Goal: Task Accomplishment & Management: Manage account settings

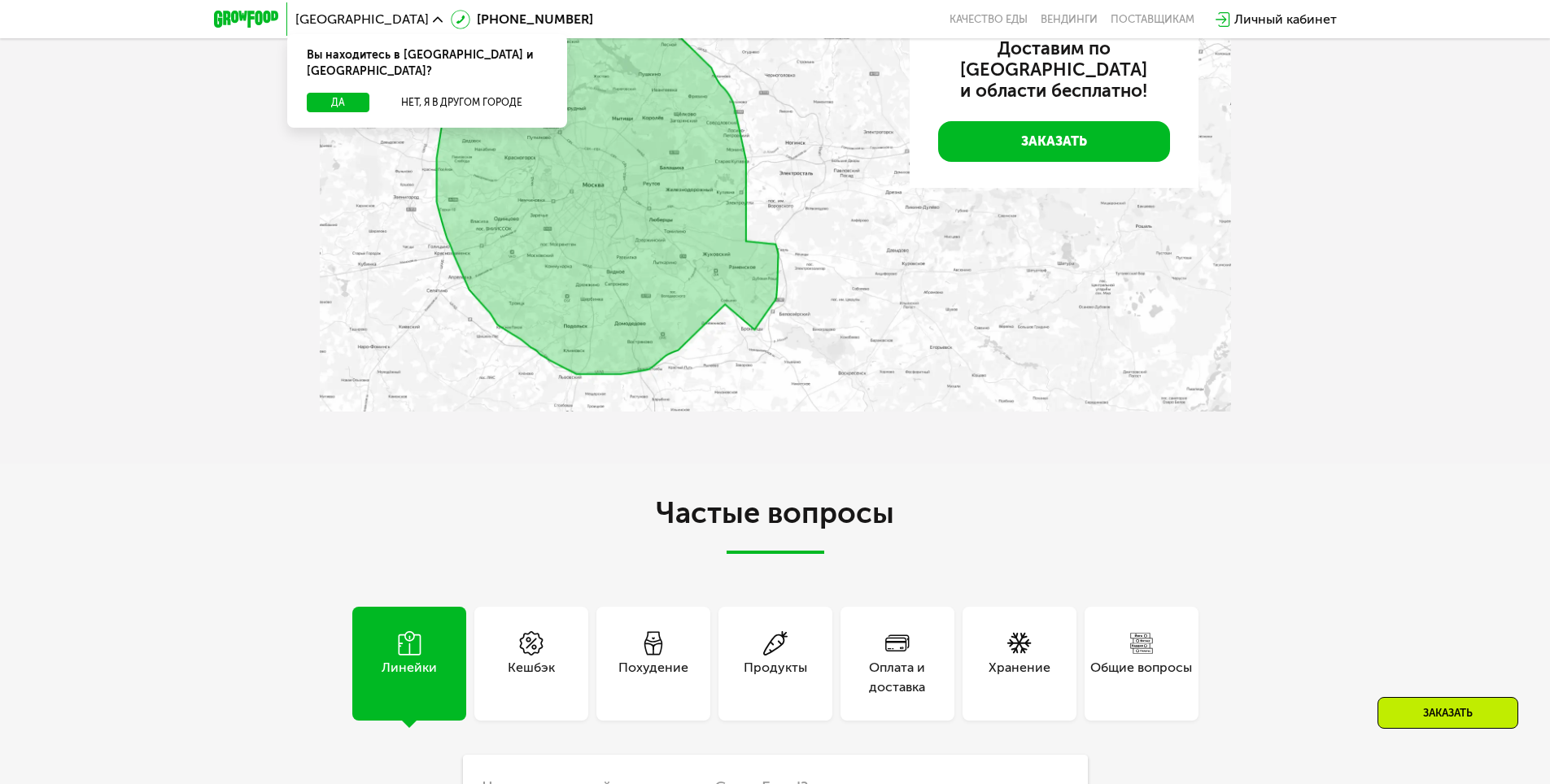
scroll to position [3822, 0]
click at [779, 666] on div "Продукты" at bounding box center [775, 679] width 64 height 39
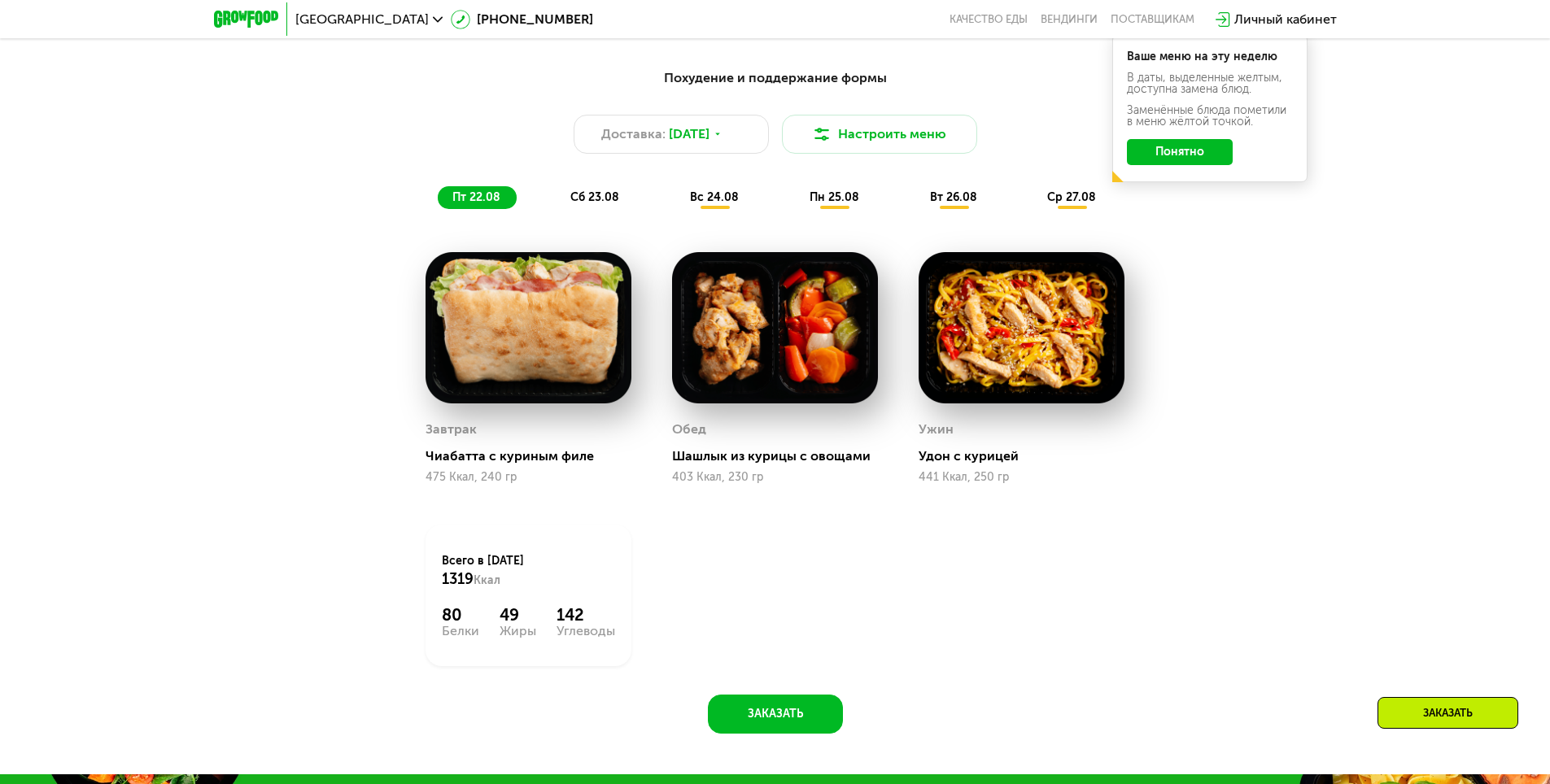
scroll to position [687, 0]
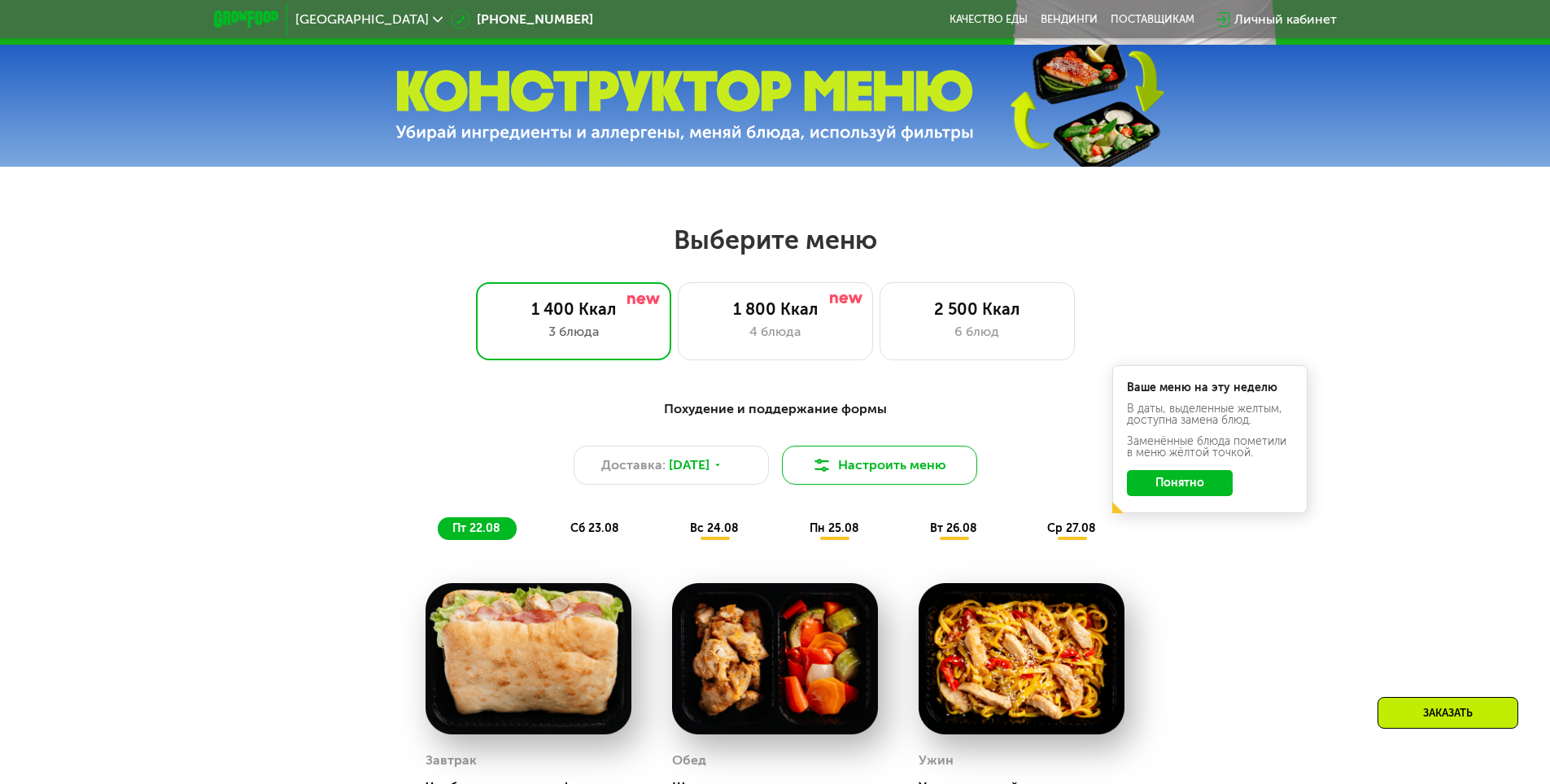
click at [883, 464] on button "Настроить меню" at bounding box center [879, 465] width 195 height 39
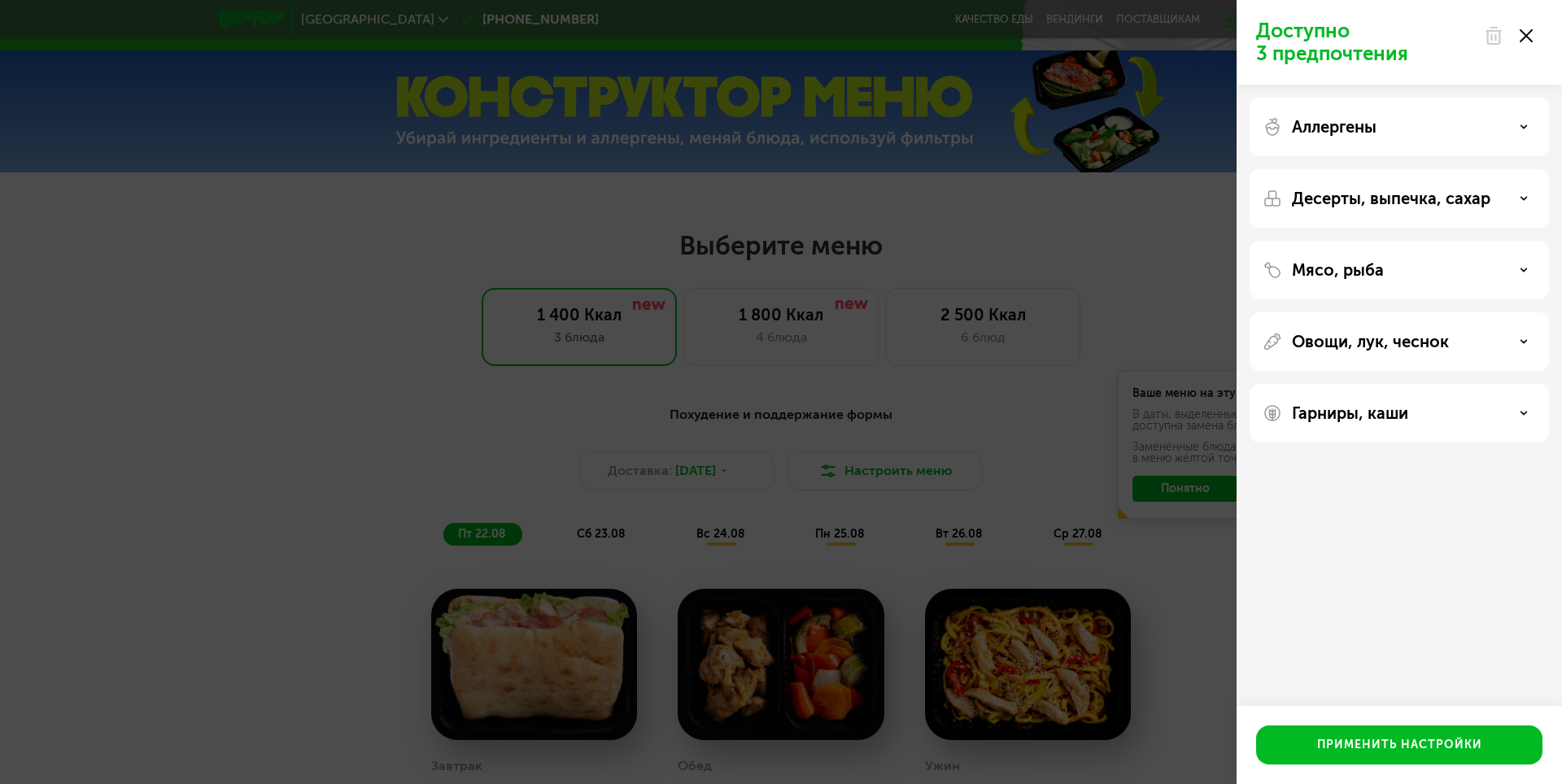
click at [1080, 307] on div "Доступно 3 предпочтения Аллергены Десерты, выпечка, сахар Мясо, рыба Овощи, лук…" at bounding box center [781, 392] width 1562 height 784
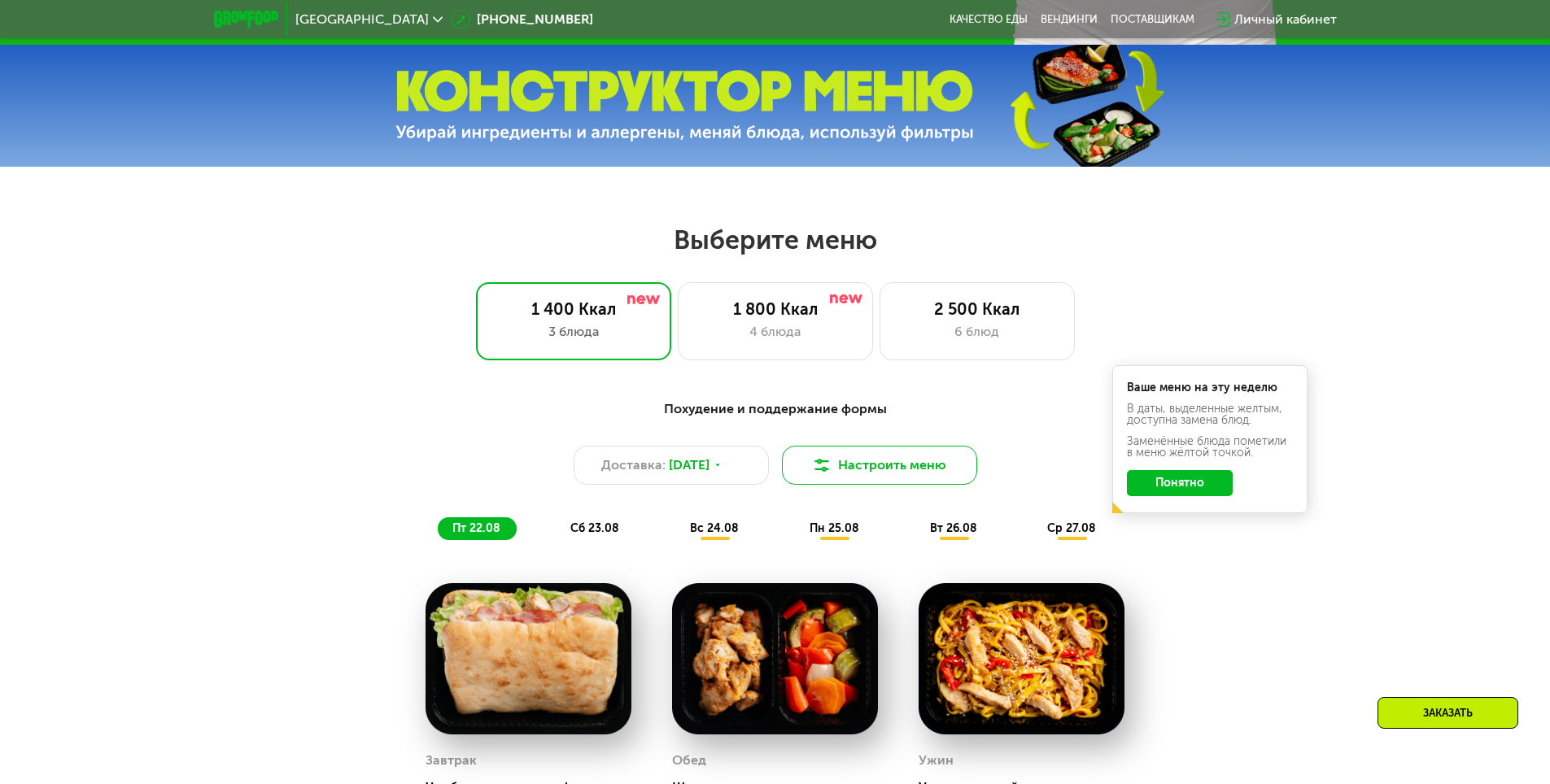
click at [910, 475] on button "Настроить меню" at bounding box center [879, 465] width 195 height 39
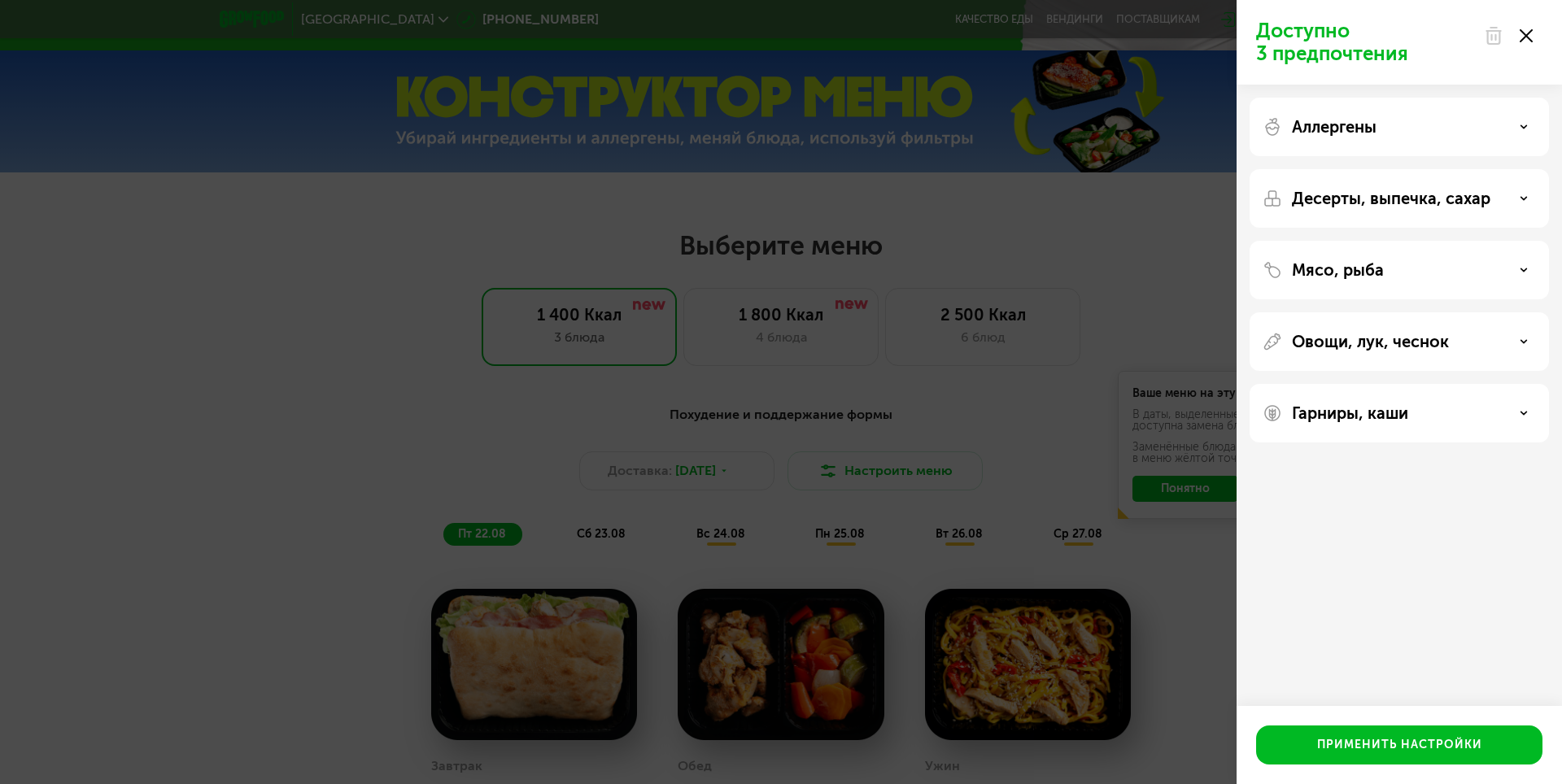
click at [1519, 200] on div "Десерты, выпечка, сахар" at bounding box center [1399, 199] width 273 height 20
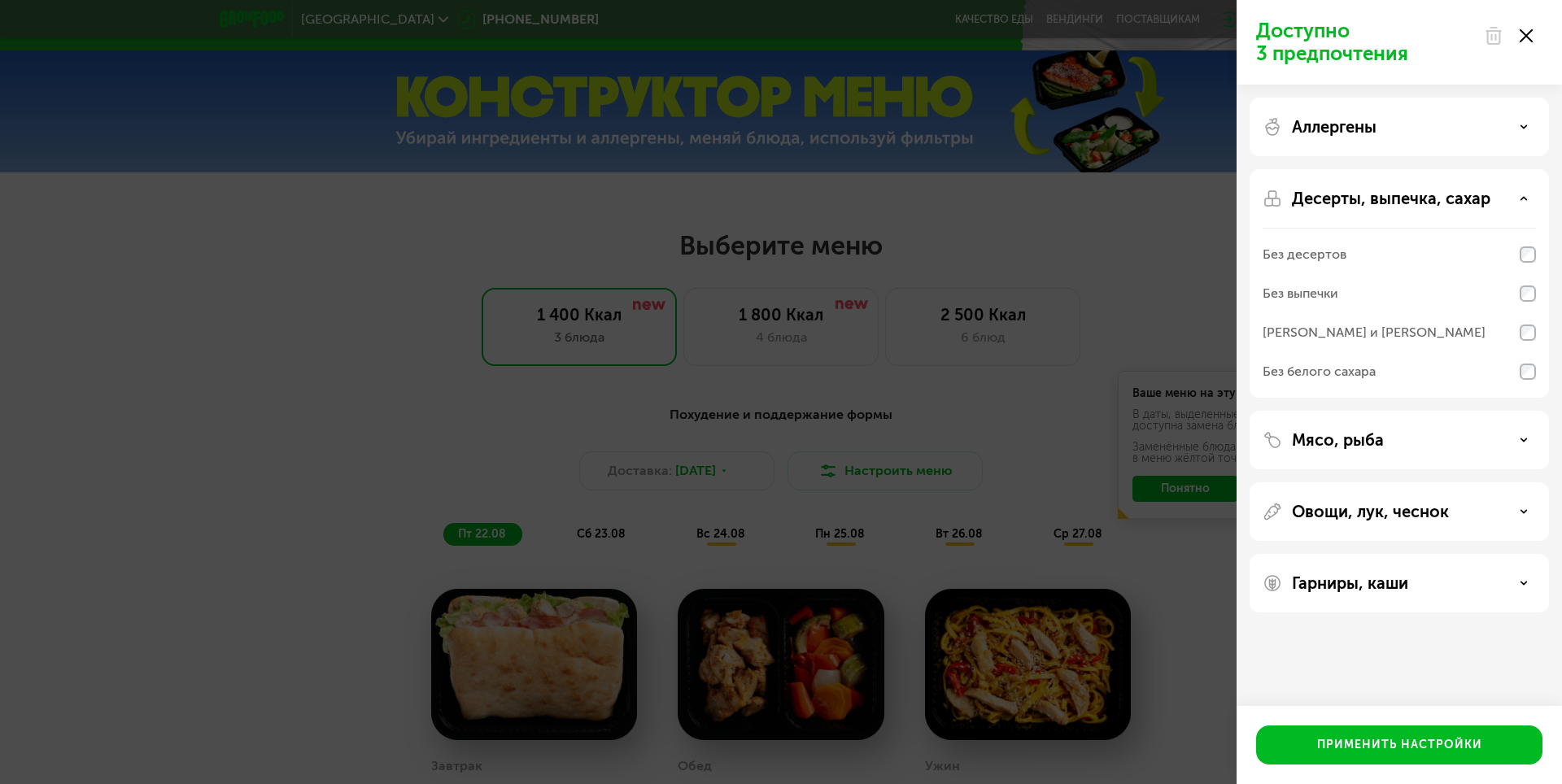
click at [1519, 200] on div "Десерты, выпечка, сахар" at bounding box center [1399, 199] width 273 height 20
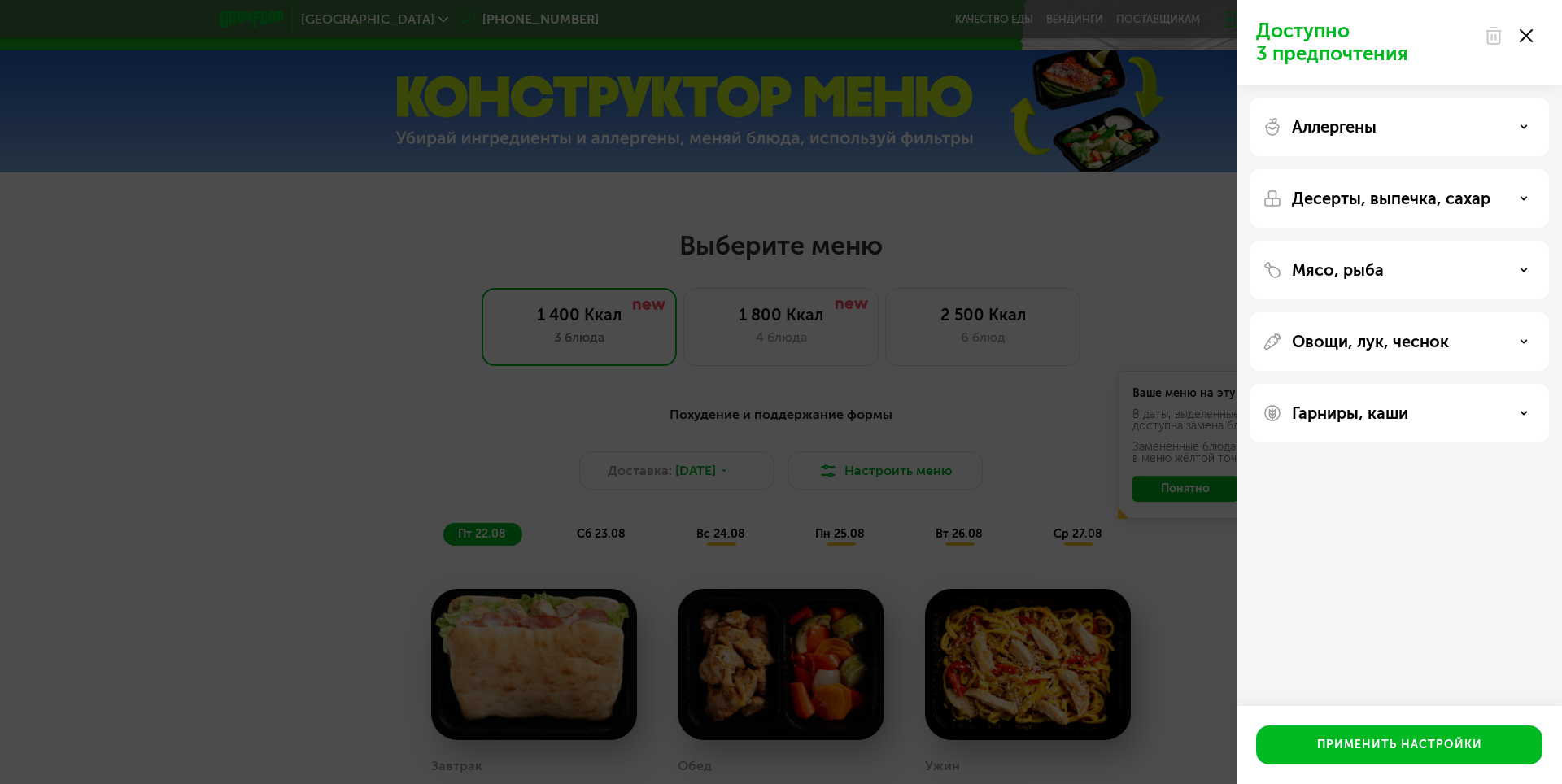
click at [1520, 134] on div "Аллергены" at bounding box center [1399, 127] width 273 height 20
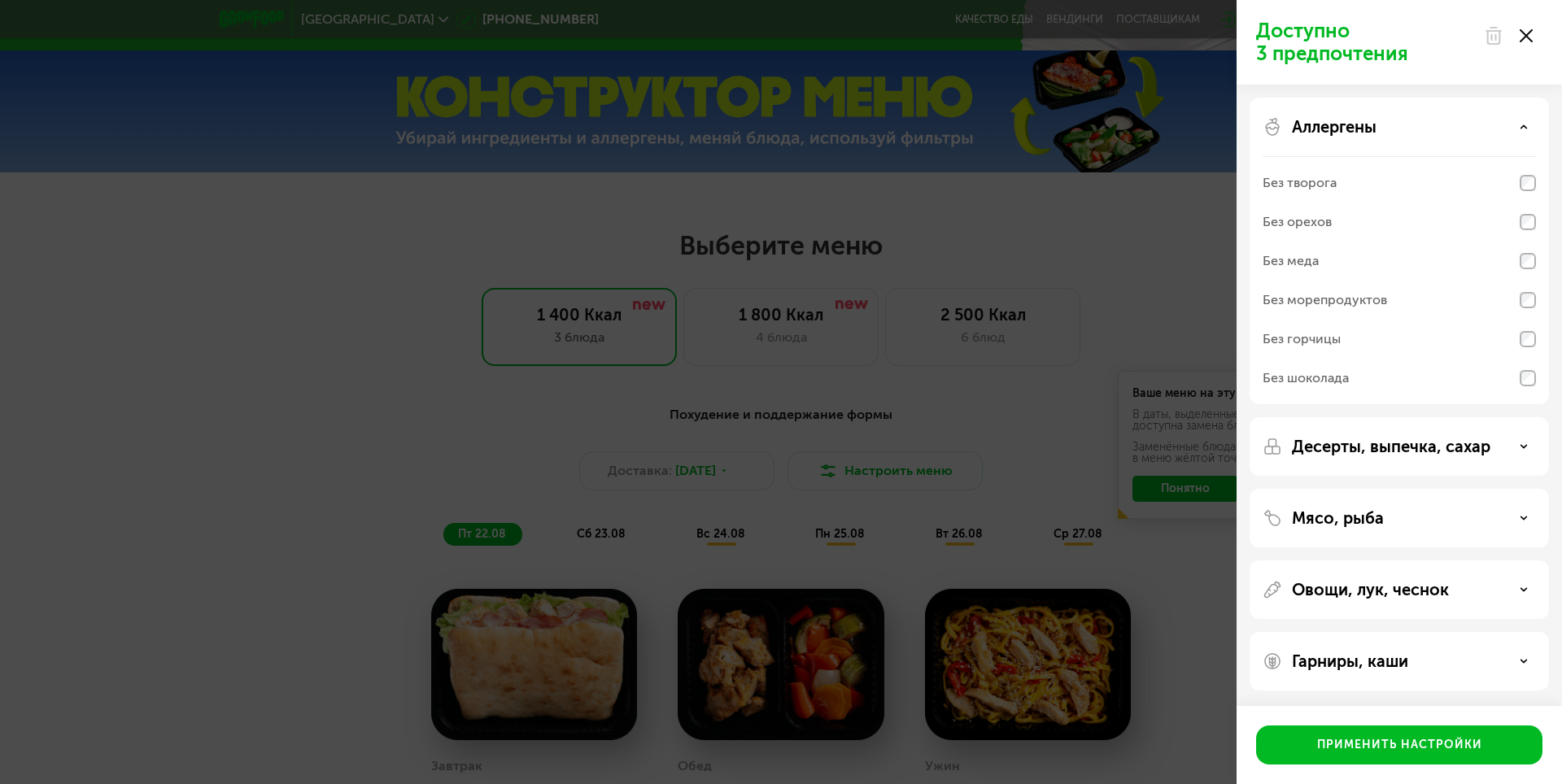
click at [1520, 134] on div "Аллергены" at bounding box center [1399, 127] width 273 height 20
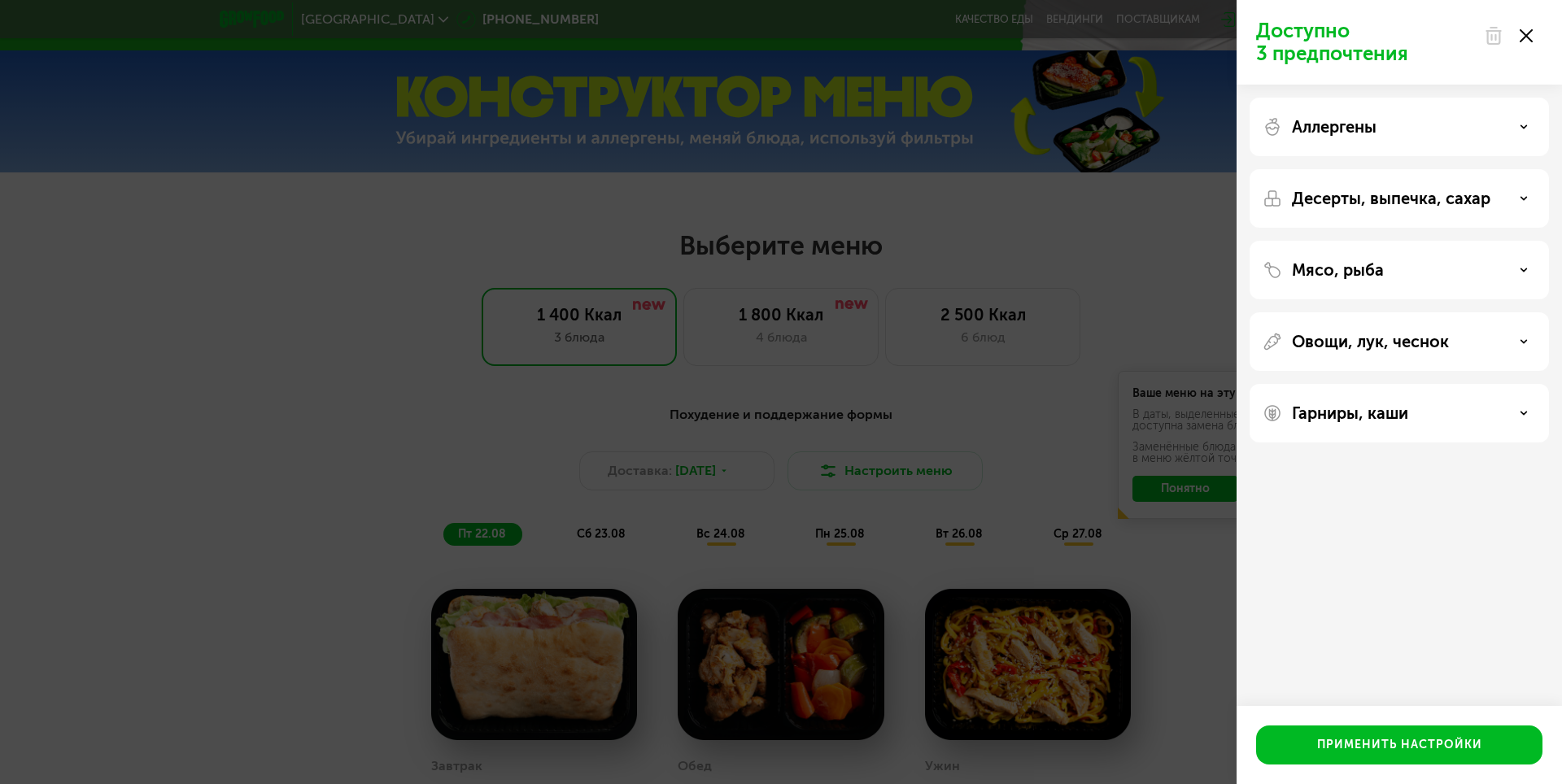
click at [1116, 218] on div "Доступно 3 предпочтения Аллергены Десерты, выпечка, сахар Мясо, рыба Овощи, лук…" at bounding box center [781, 392] width 1562 height 784
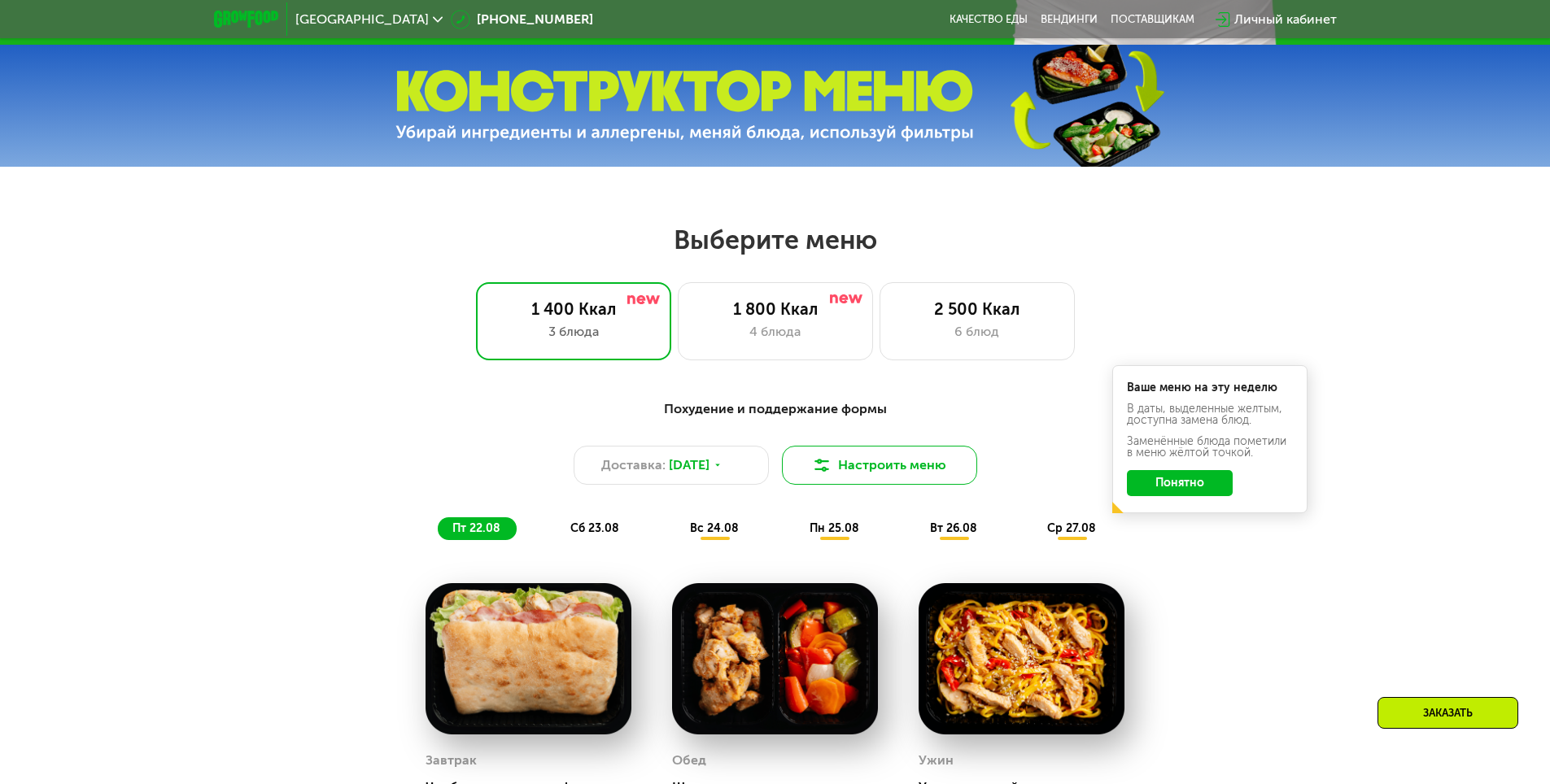
click at [950, 473] on button "Настроить меню" at bounding box center [879, 465] width 195 height 39
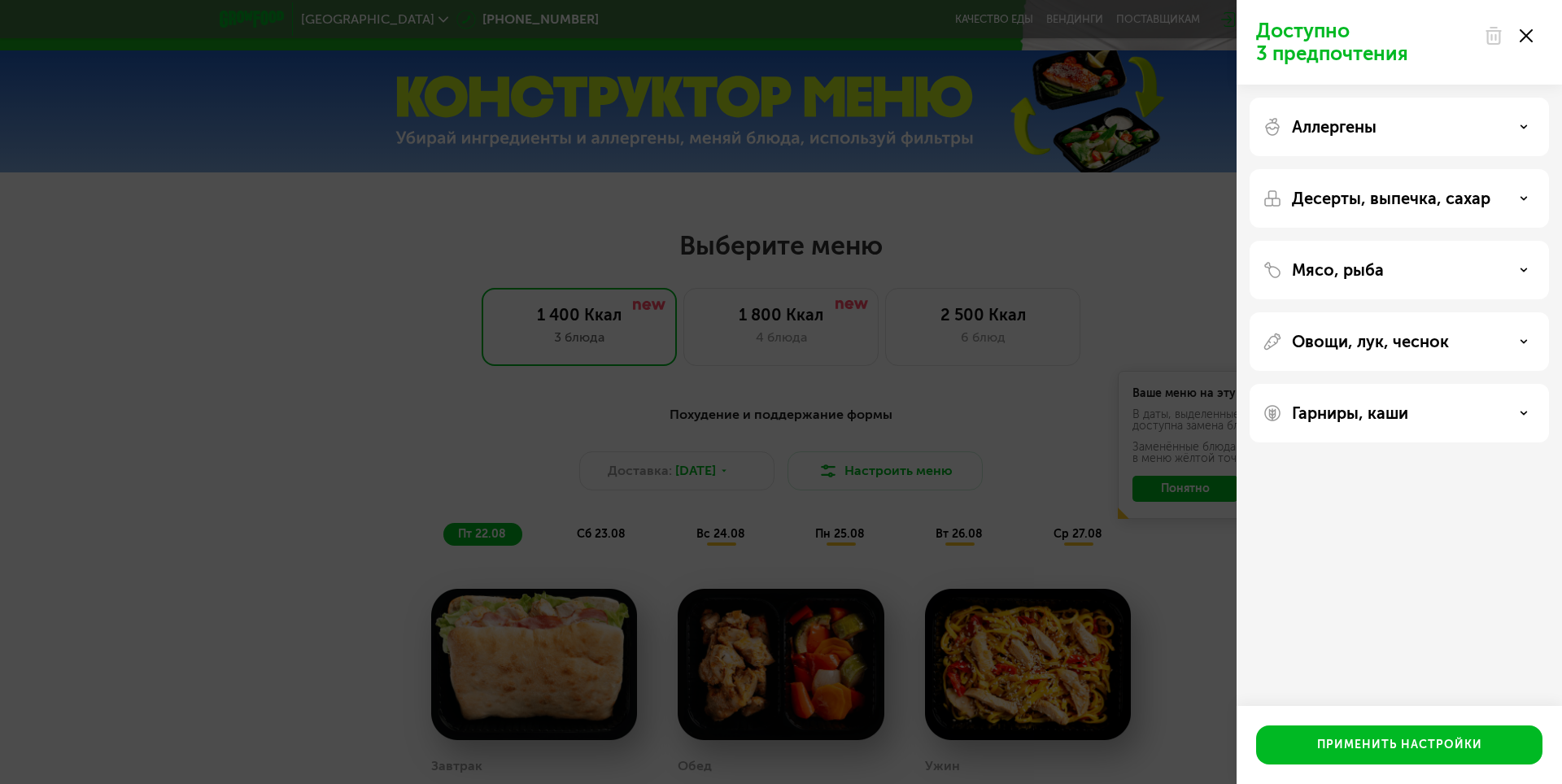
click at [1341, 124] on p "Аллергены" at bounding box center [1334, 127] width 85 height 20
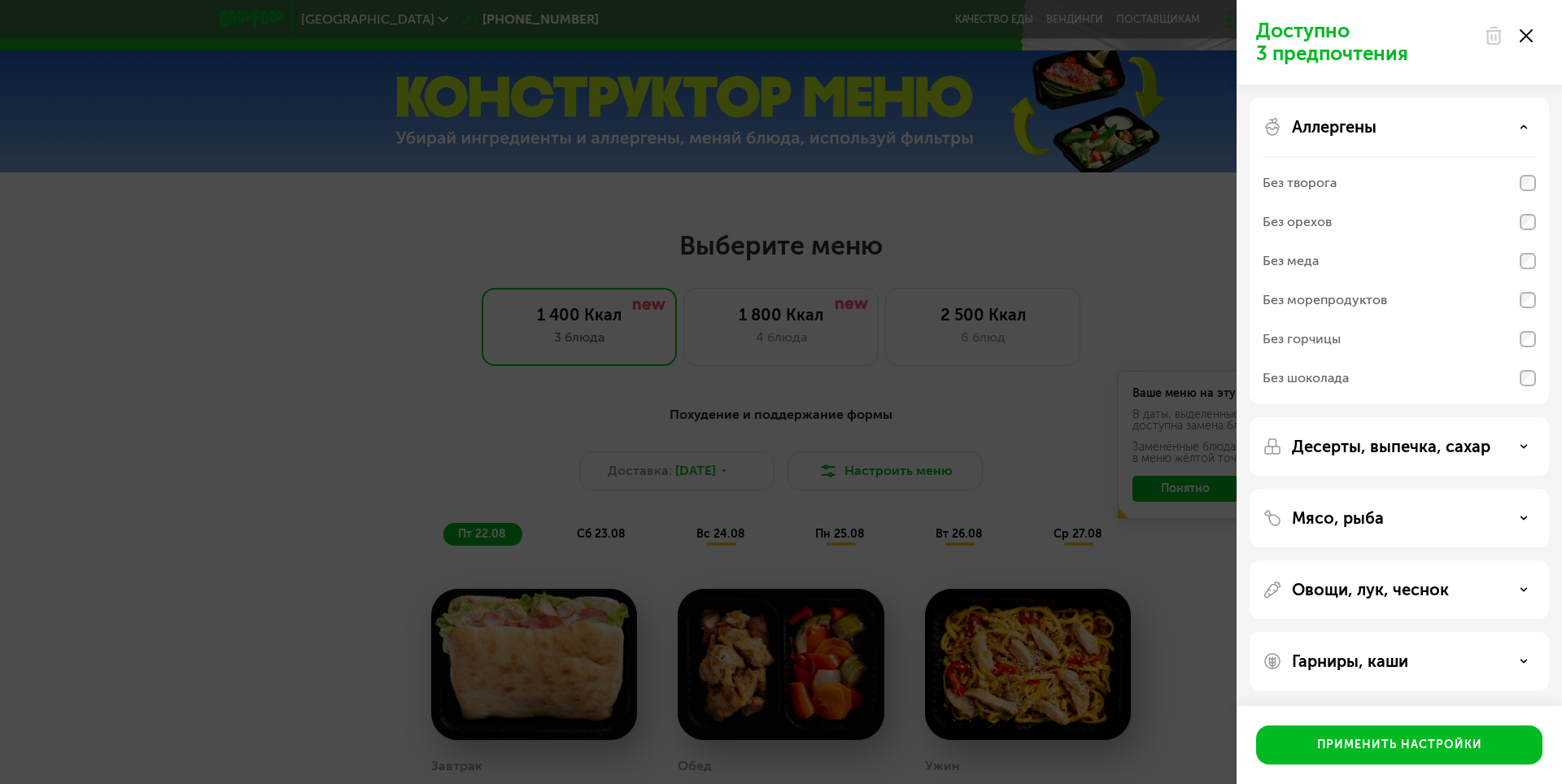
click at [1356, 136] on p "Аллергены" at bounding box center [1334, 127] width 85 height 20
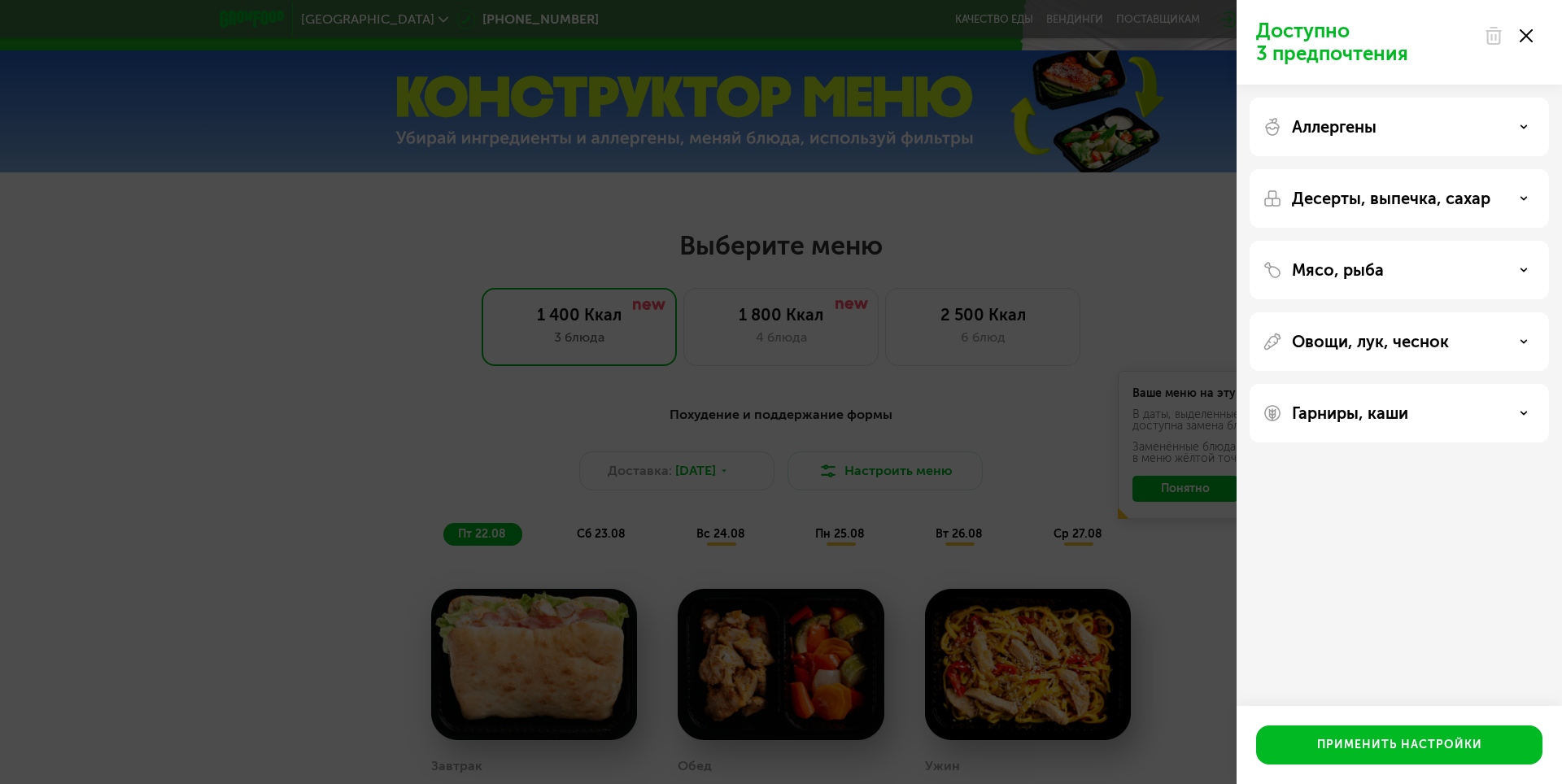
click at [1434, 334] on p "Овощи, лук, чеснок" at bounding box center [1370, 342] width 157 height 20
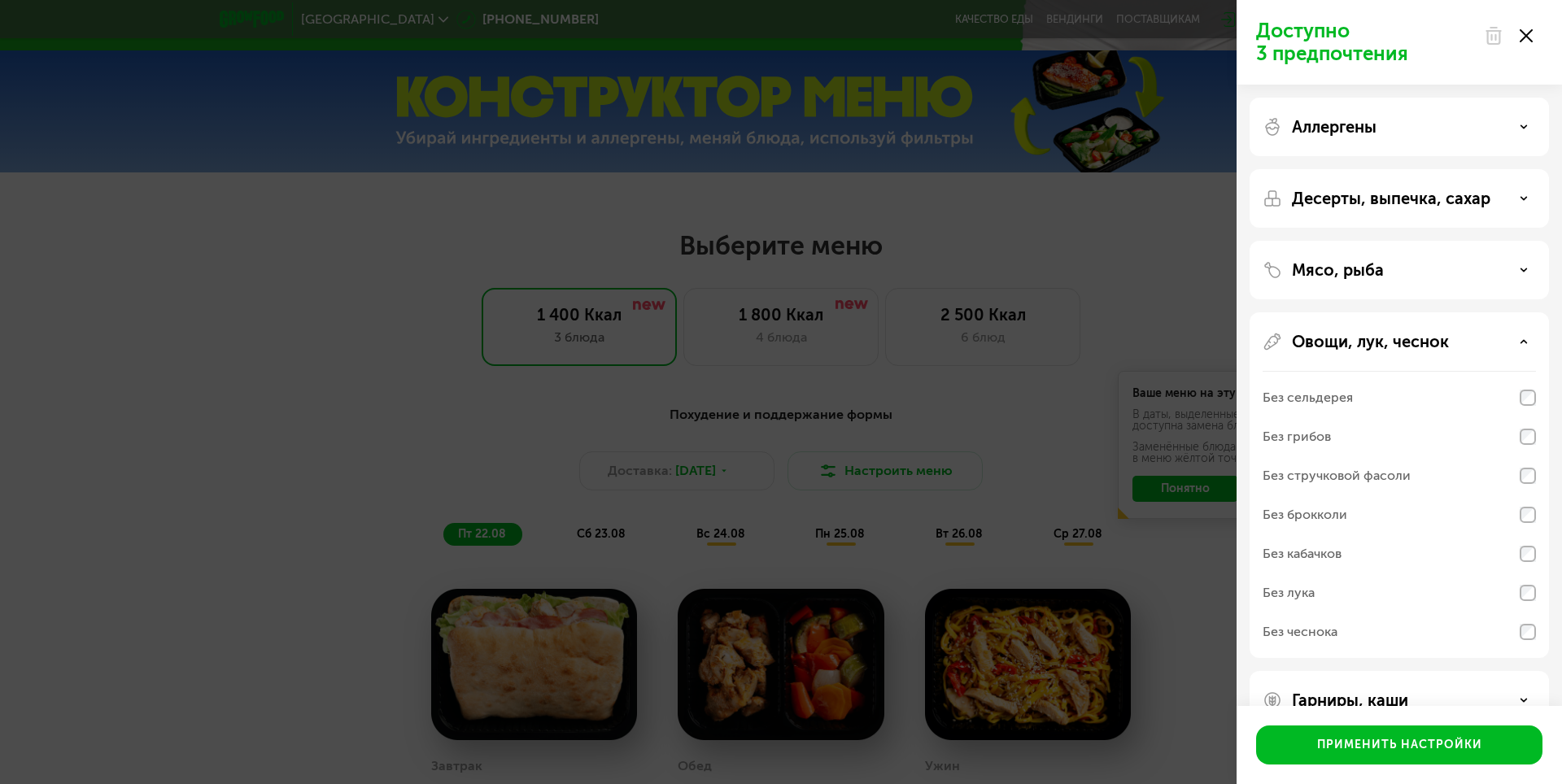
click at [1435, 334] on p "Овощи, лук, чеснок" at bounding box center [1370, 342] width 157 height 20
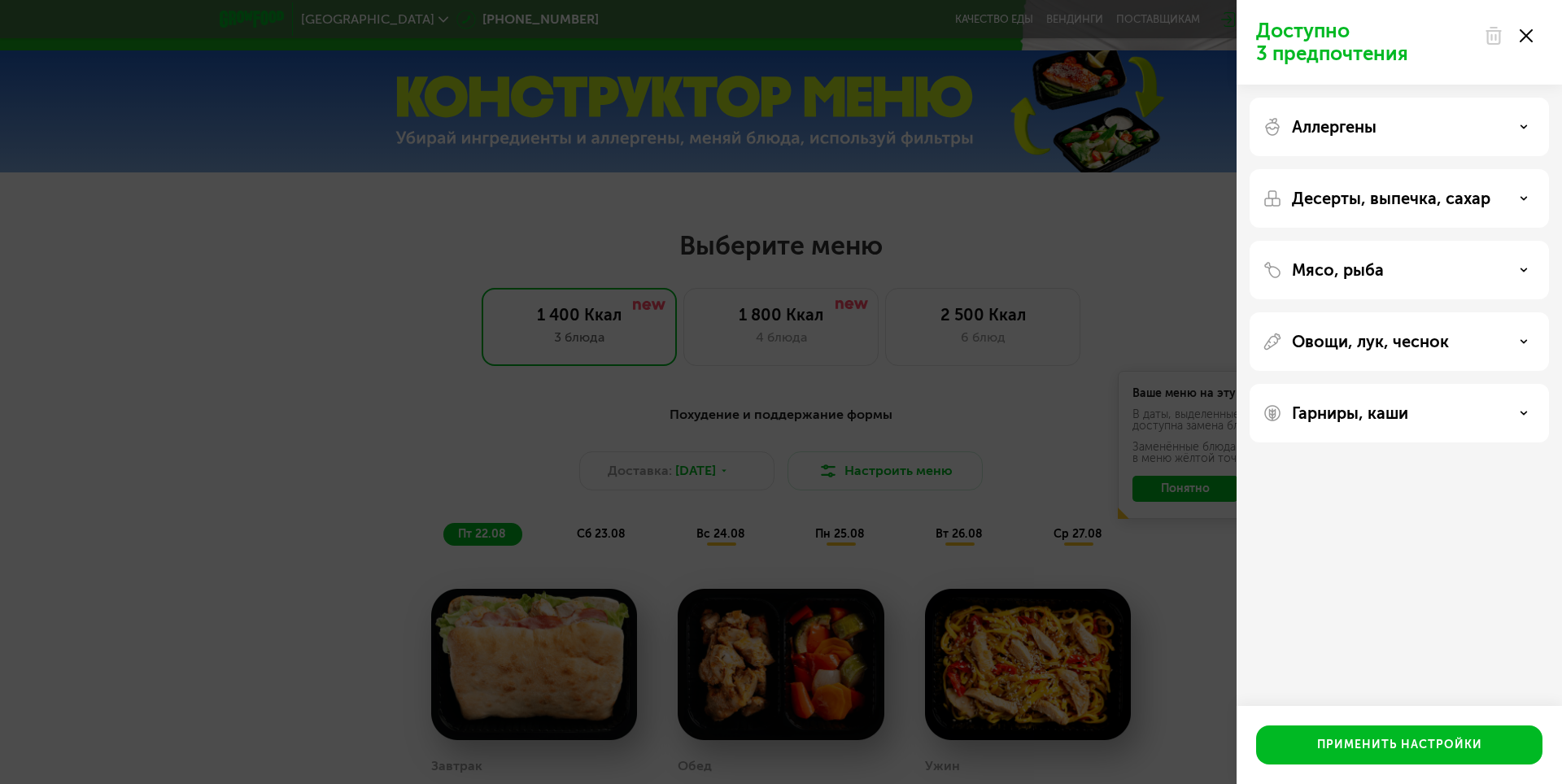
click at [1455, 405] on div "Гарниры, каши" at bounding box center [1399, 414] width 273 height 20
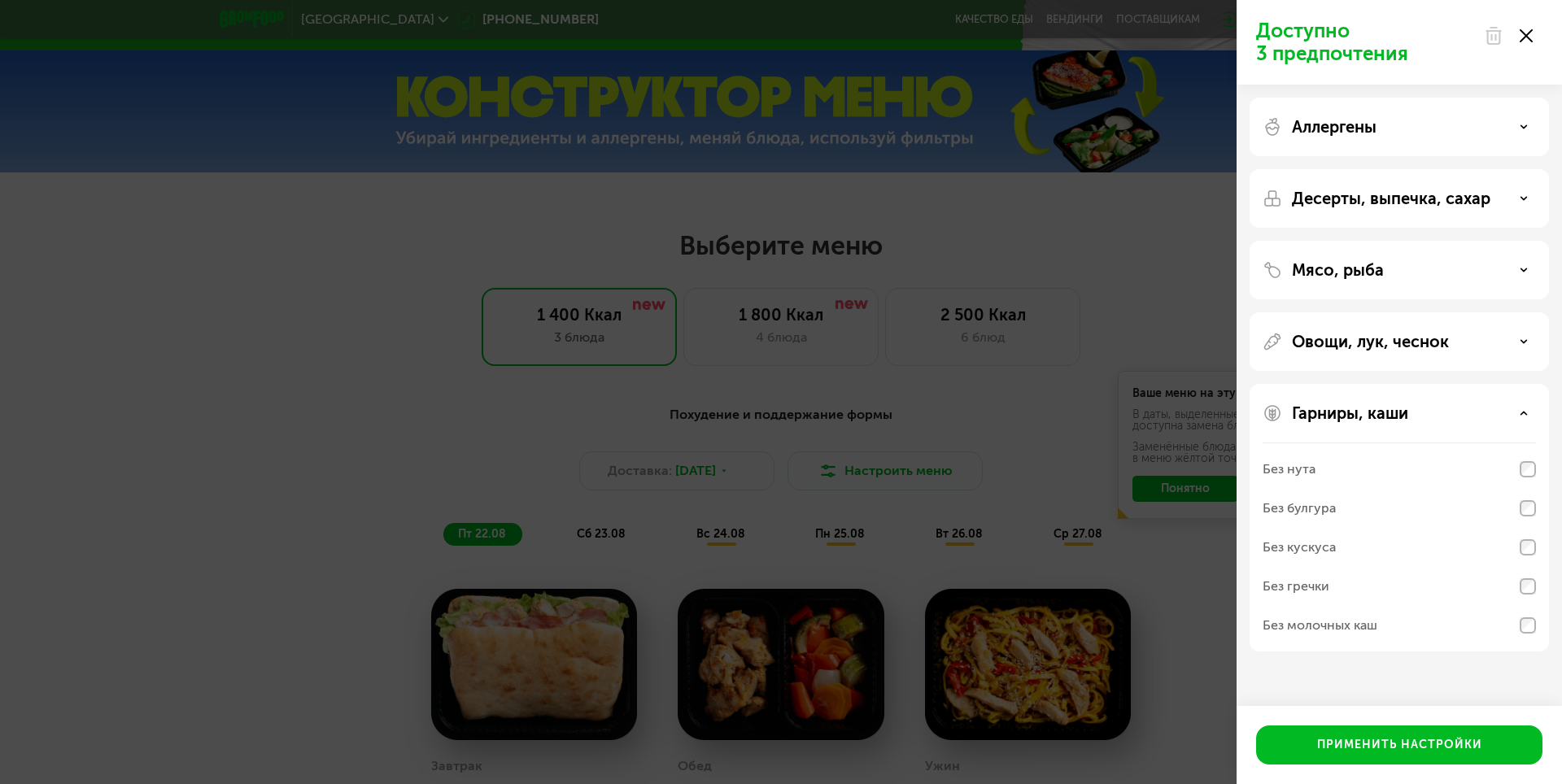
click at [1456, 405] on div "Гарниры, каши" at bounding box center [1399, 414] width 273 height 20
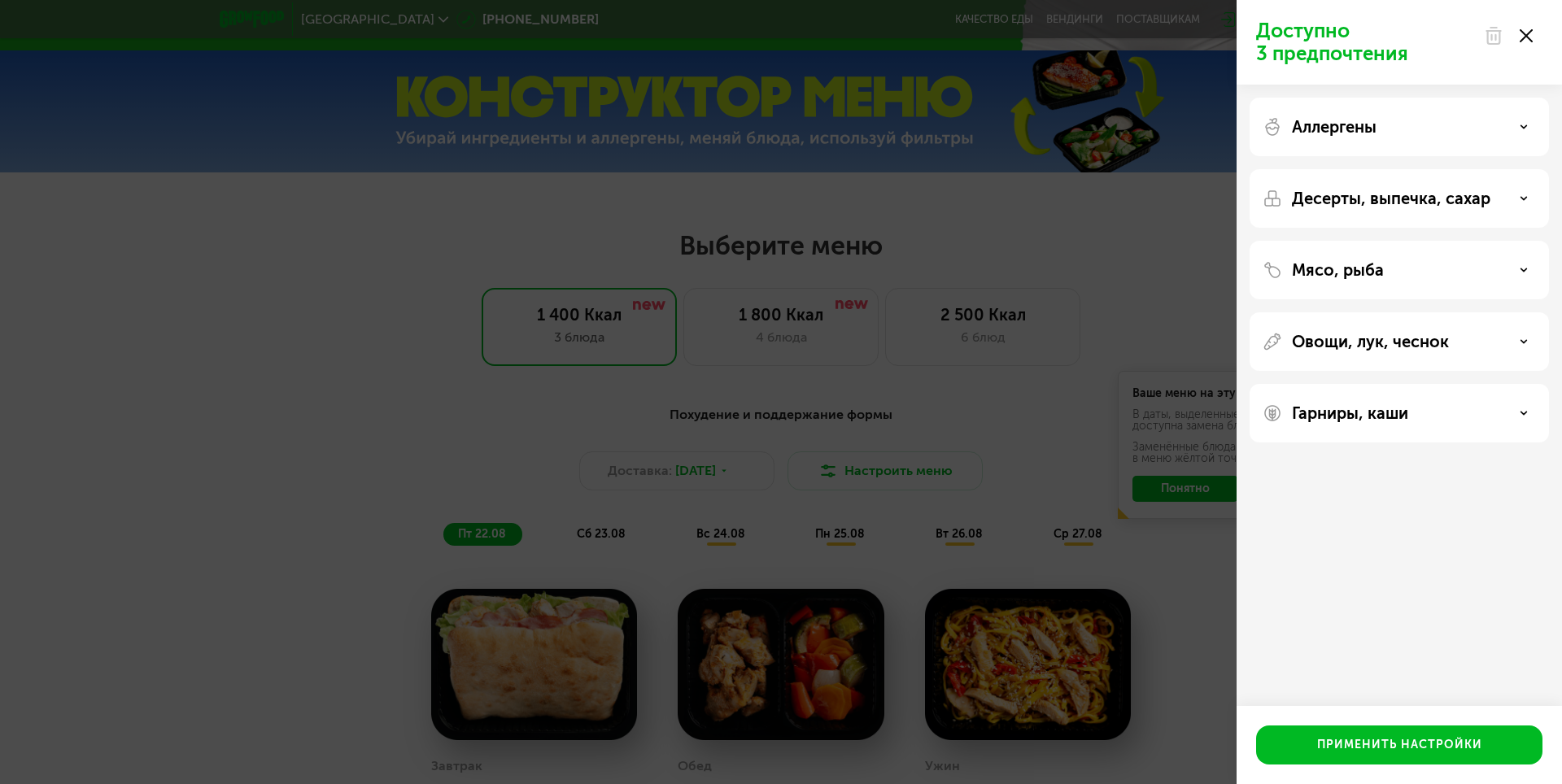
click at [1438, 274] on div "Мясо, рыба" at bounding box center [1399, 270] width 273 height 20
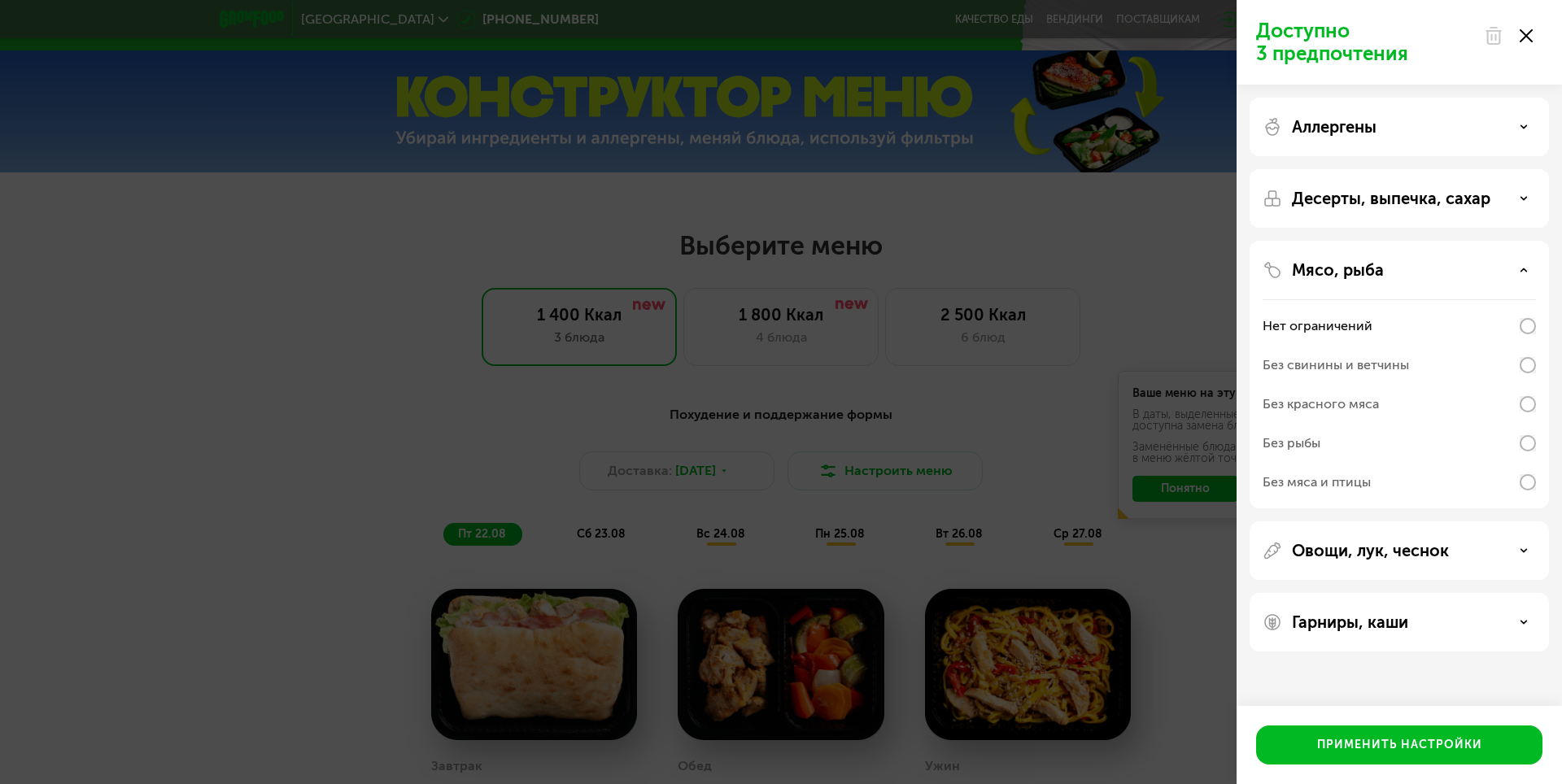
click at [1438, 274] on div "Мясо, рыба" at bounding box center [1399, 270] width 273 height 20
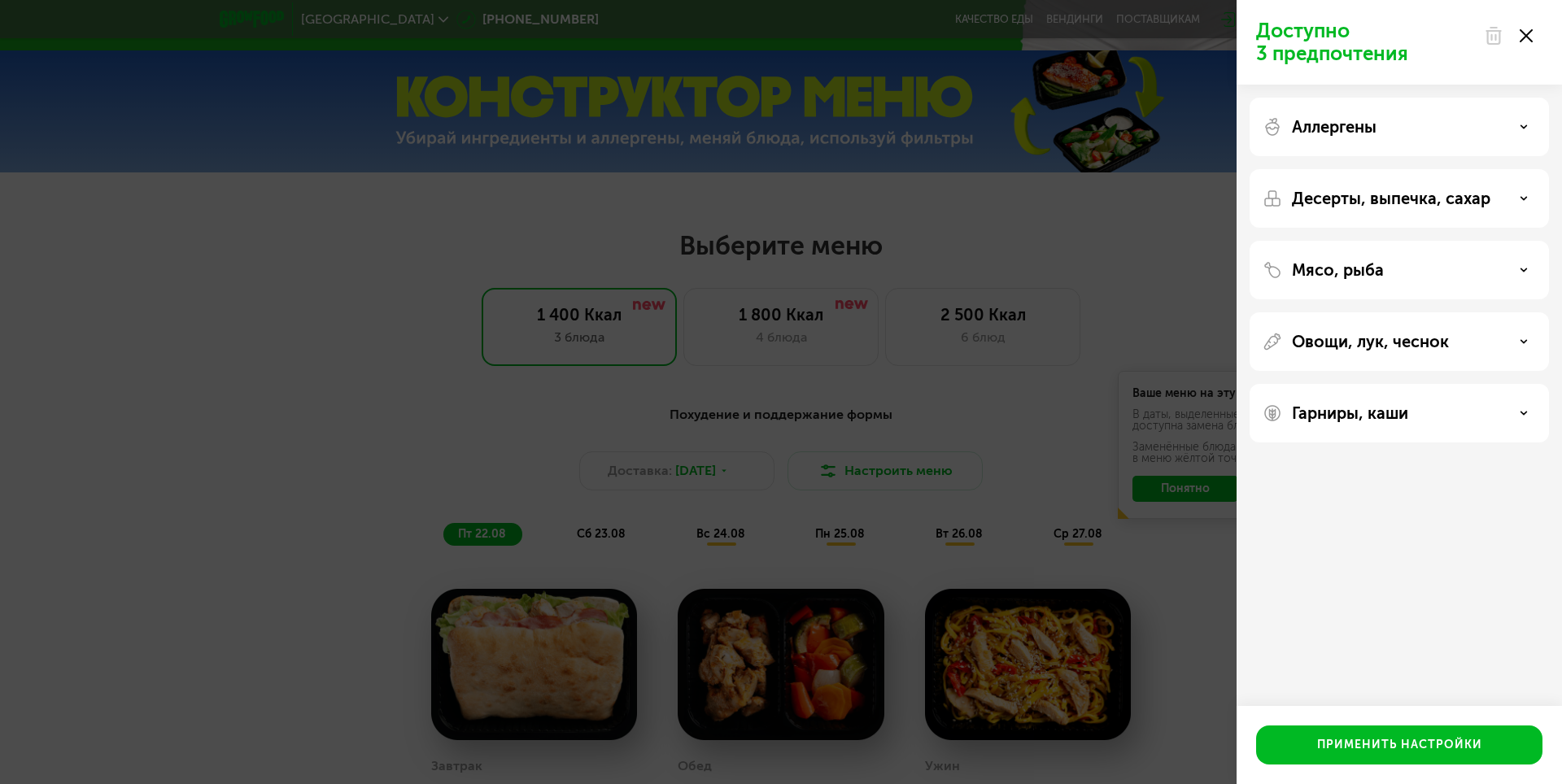
click at [1531, 39] on icon at bounding box center [1526, 36] width 13 height 13
